Goal: Transaction & Acquisition: Purchase product/service

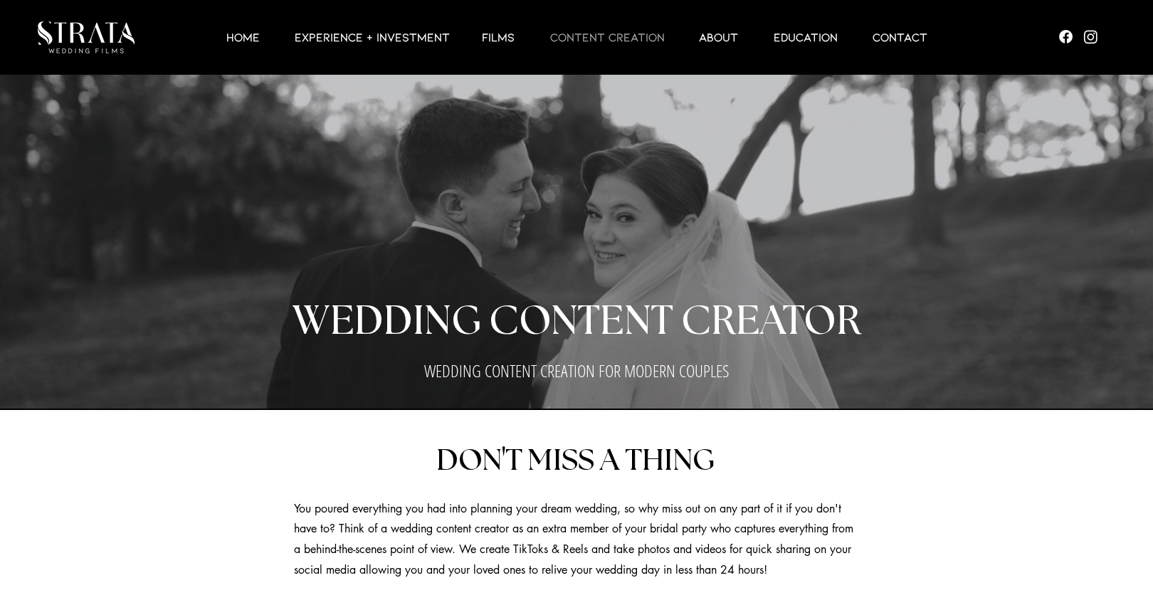
click at [632, 48] on div at bounding box center [588, 37] width 831 height 75
click at [632, 42] on p "CONTENT CREATION" at bounding box center [607, 36] width 129 height 17
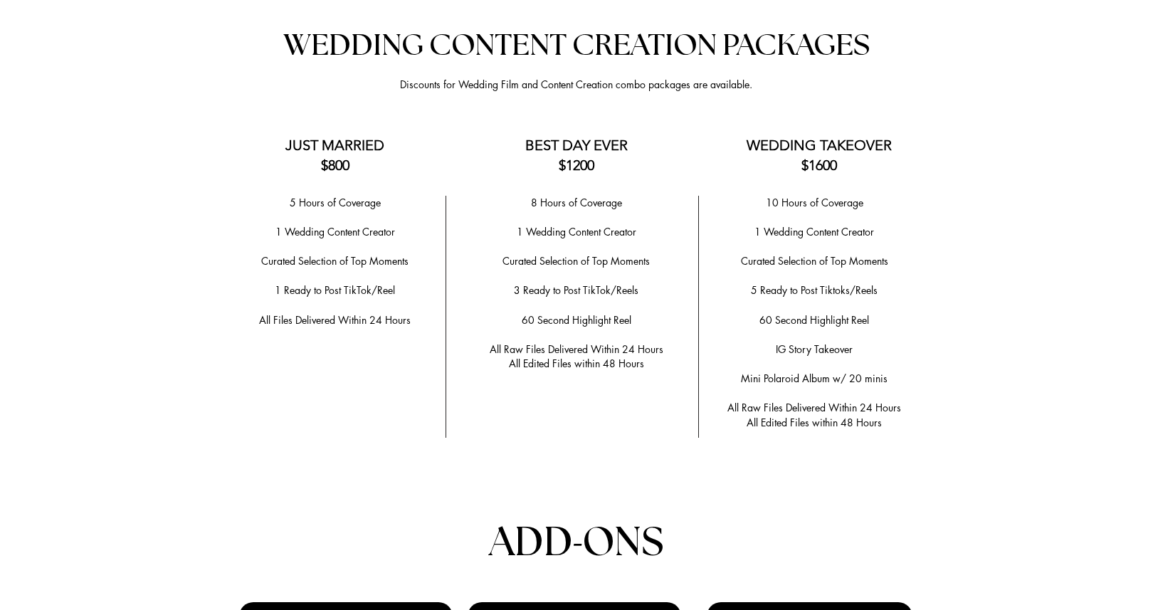
scroll to position [2809, 0]
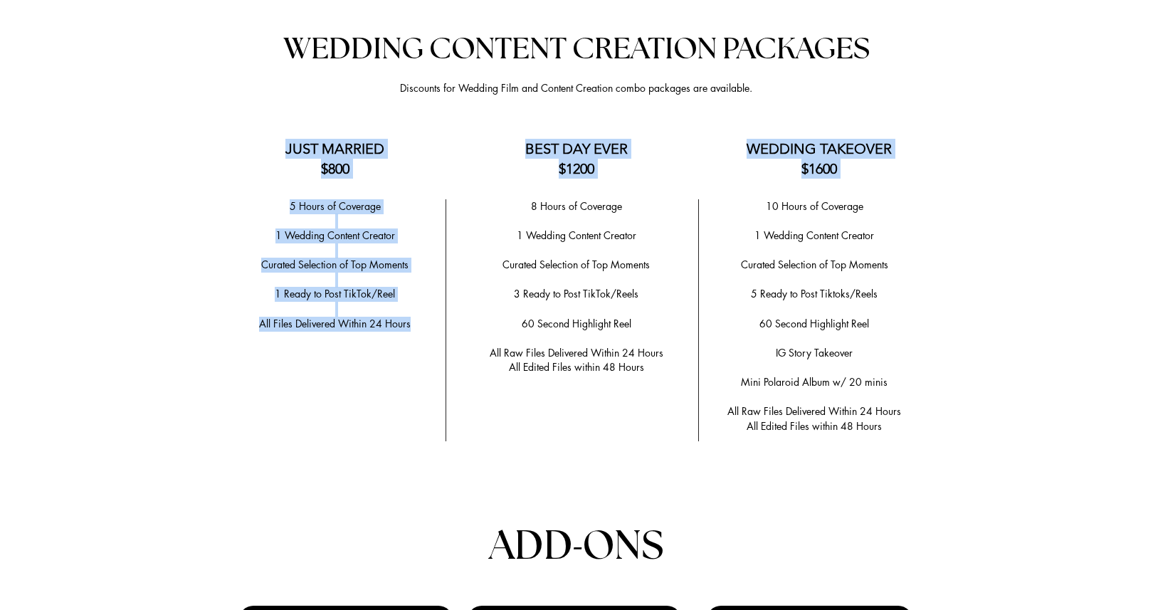
drag, startPoint x: 417, startPoint y: 320, endPoint x: 283, endPoint y: 141, distance: 223.2
click at [283, 141] on div "Anchor 2 WEDDING CONTENT CREATION PACKAGES Discounts for Wedding Film and Conte…" at bounding box center [576, 492] width 1153 height 1013
copy div "JUST MARRIED $800 BEST DAY EVER $1200 WEDDING TAKEOVER $1600 5 Hours of Coverag…"
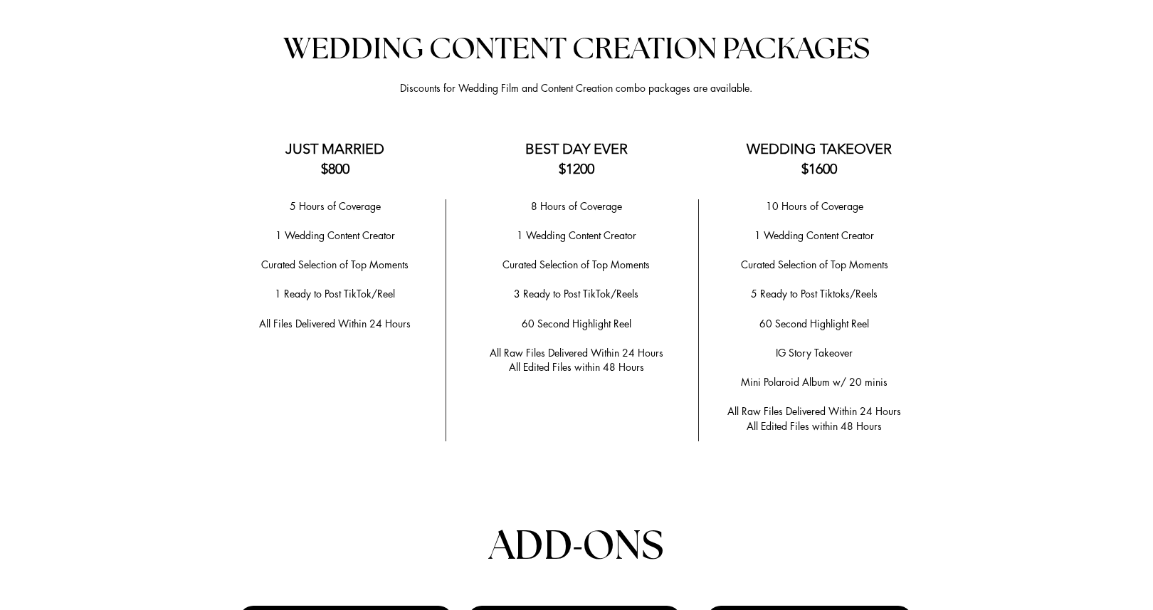
click at [391, 258] on span "​Curated Selection of Top Moments" at bounding box center [334, 265] width 147 height 14
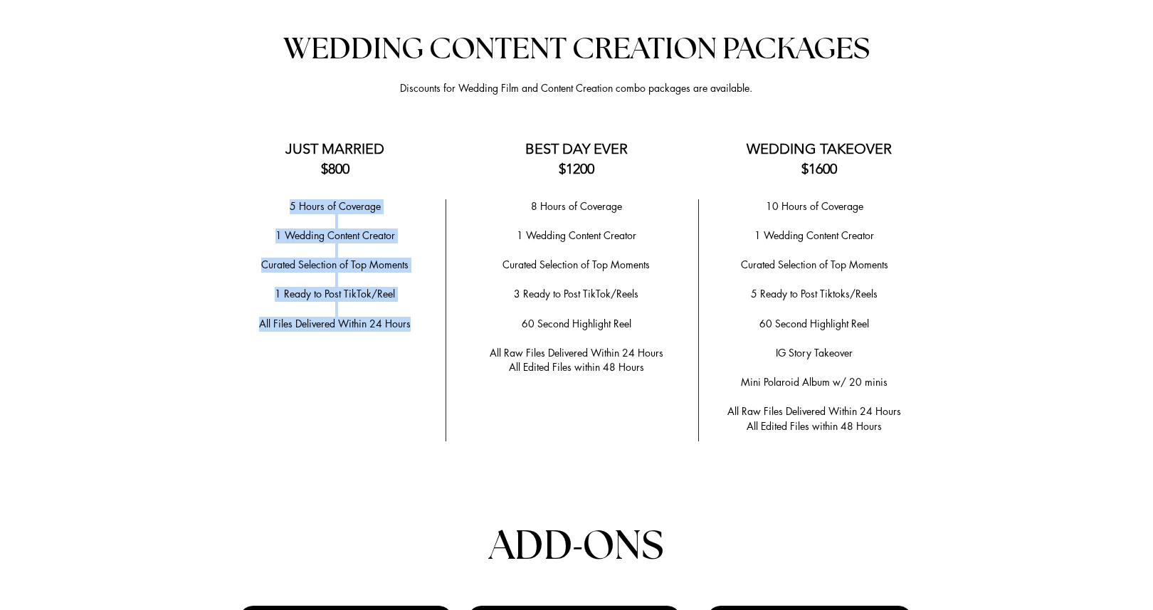
drag, startPoint x: 412, startPoint y: 317, endPoint x: 289, endPoint y: 203, distance: 168.2
click at [289, 203] on div "5 Hours of Coverage ​ 1 Wedding Content Creator ​ ​Curated Selection of Top Mom…" at bounding box center [334, 280] width 207 height 162
copy div "5 Hours of Coverage ​ 1 Wedding Content Creator ​ ​Curated Selection of Top Mom…"
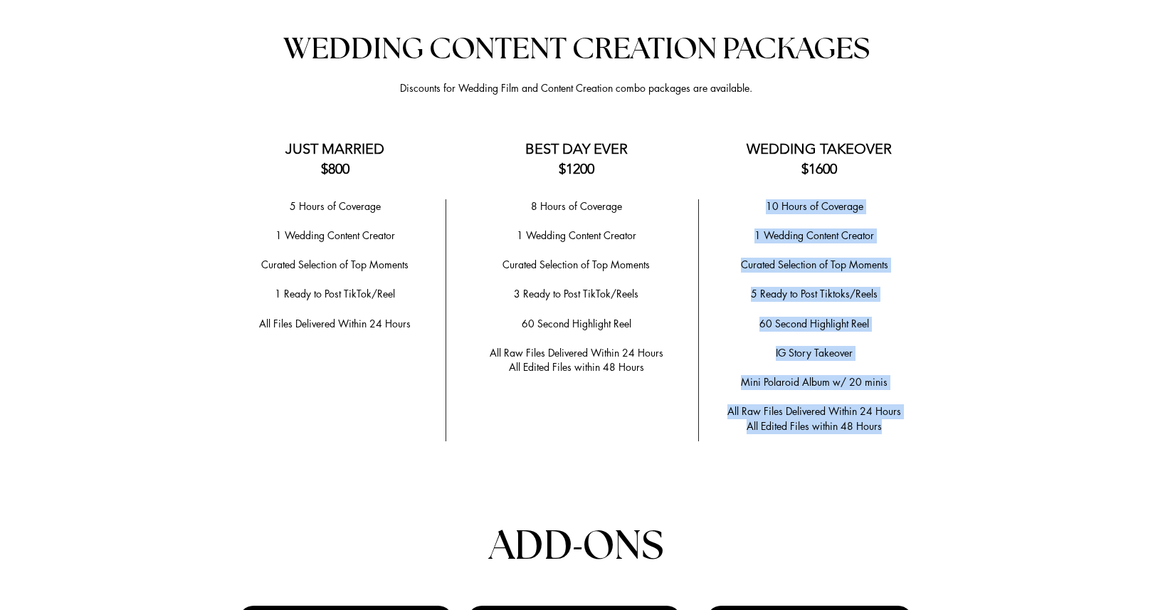
drag, startPoint x: 766, startPoint y: 198, endPoint x: 905, endPoint y: 411, distance: 255.1
click at [905, 411] on div "10 Hours of Coverage ​ 1 Wedding Content Creator ​ Curated Selection of Top Mom…" at bounding box center [815, 316] width 214 height 235
copy div "10 Hours of Coverage ​ 1 Wedding Content Creator ​ Curated Selection of Top Mom…"
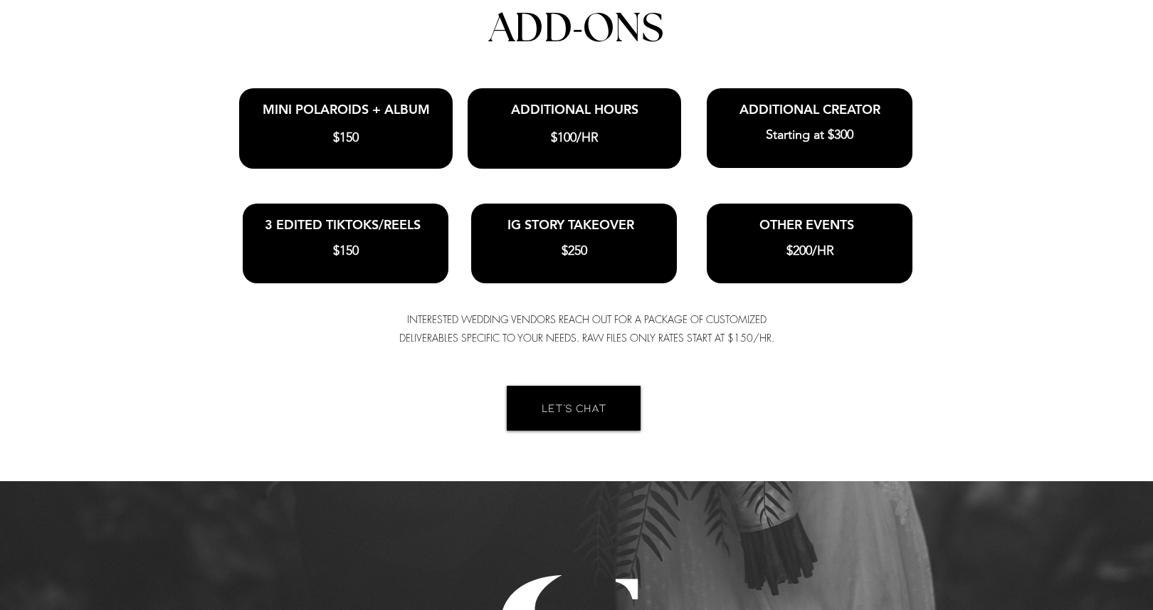
scroll to position [3328, 0]
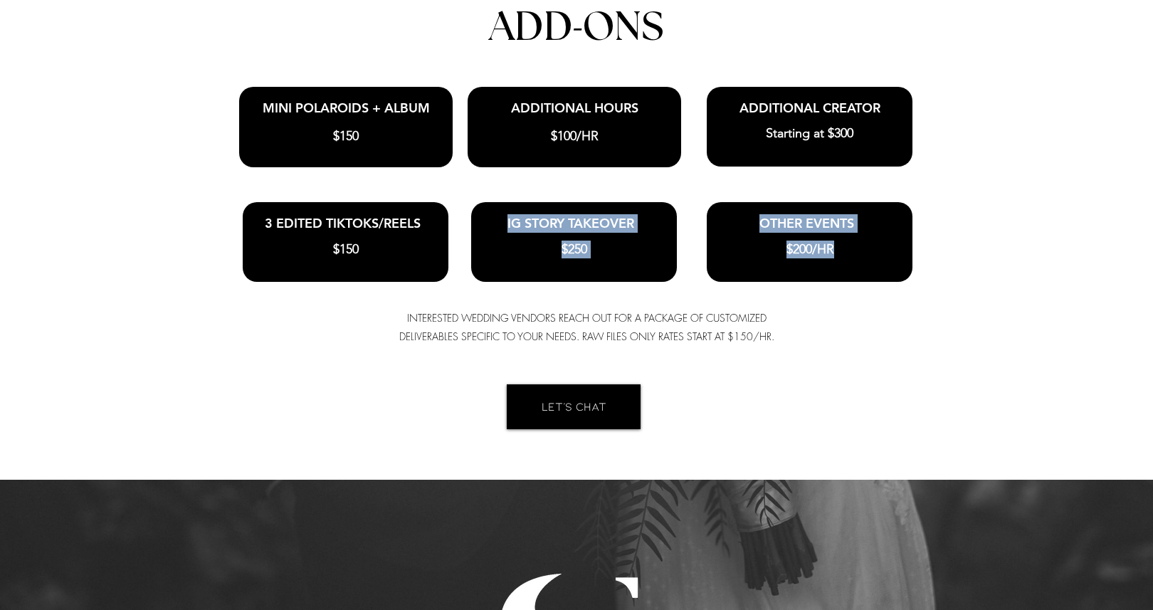
drag, startPoint x: 861, startPoint y: 251, endPoint x: 620, endPoint y: 196, distance: 247.5
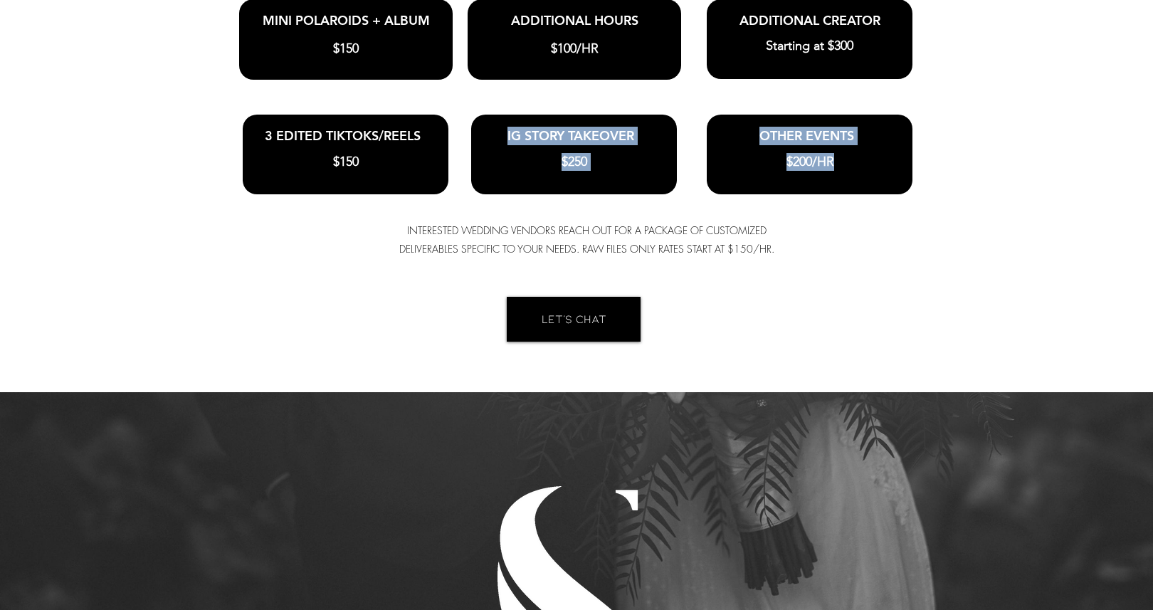
scroll to position [3434, 0]
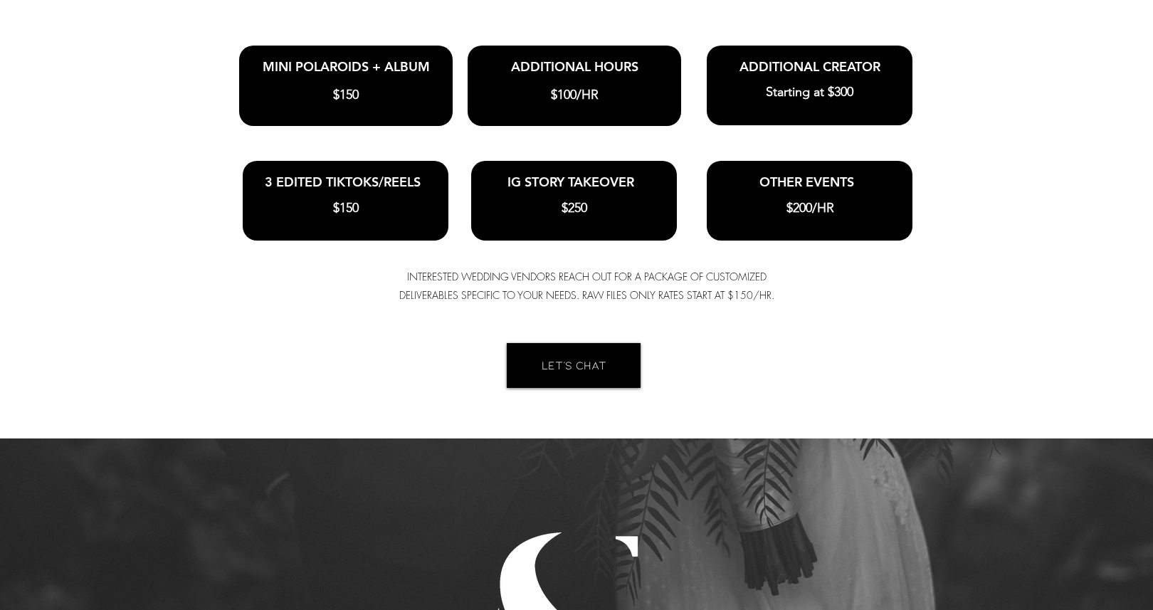
scroll to position [3371, 0]
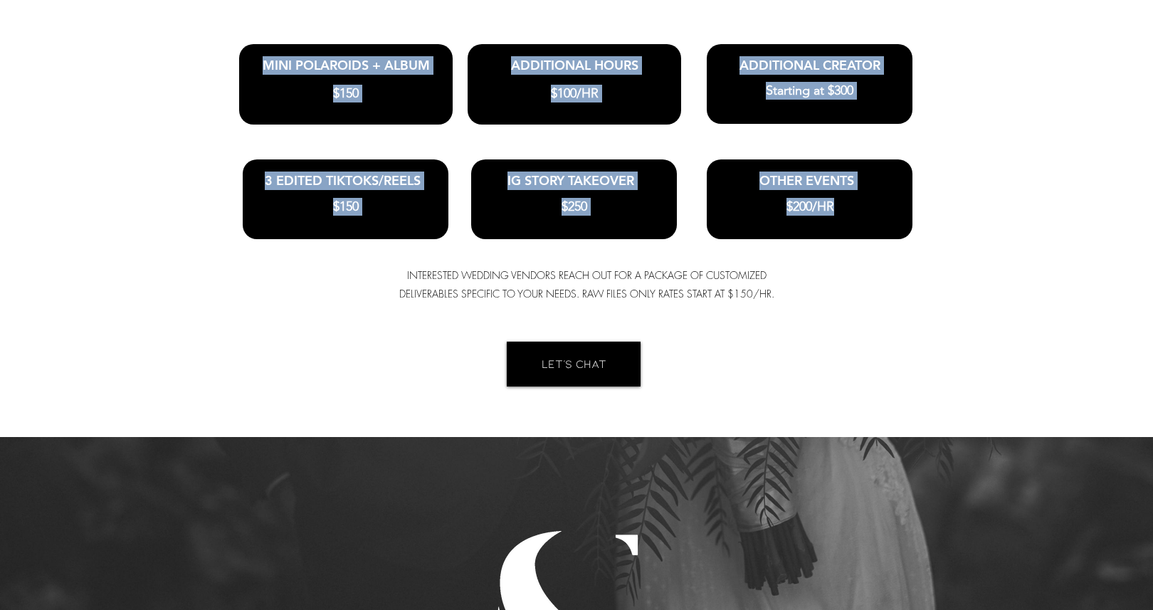
drag, startPoint x: 851, startPoint y: 199, endPoint x: 263, endPoint y: 58, distance: 604.5
copy div "MINI POLAROIDS + ALBUM $150 ADDITIONAL HOURS $100/HR Starting at $300 ADDITIONA…"
